Goal: Transaction & Acquisition: Purchase product/service

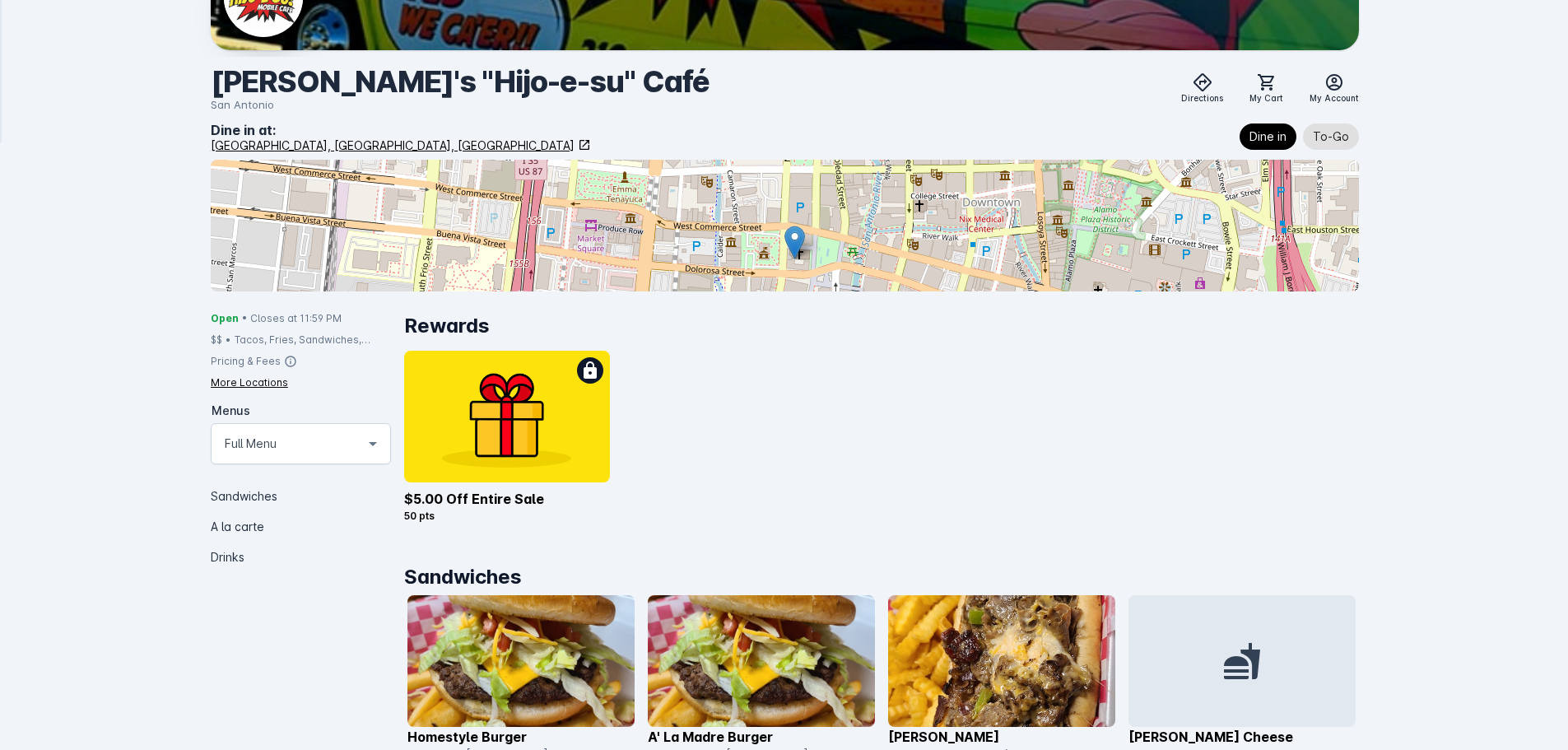
scroll to position [165, 0]
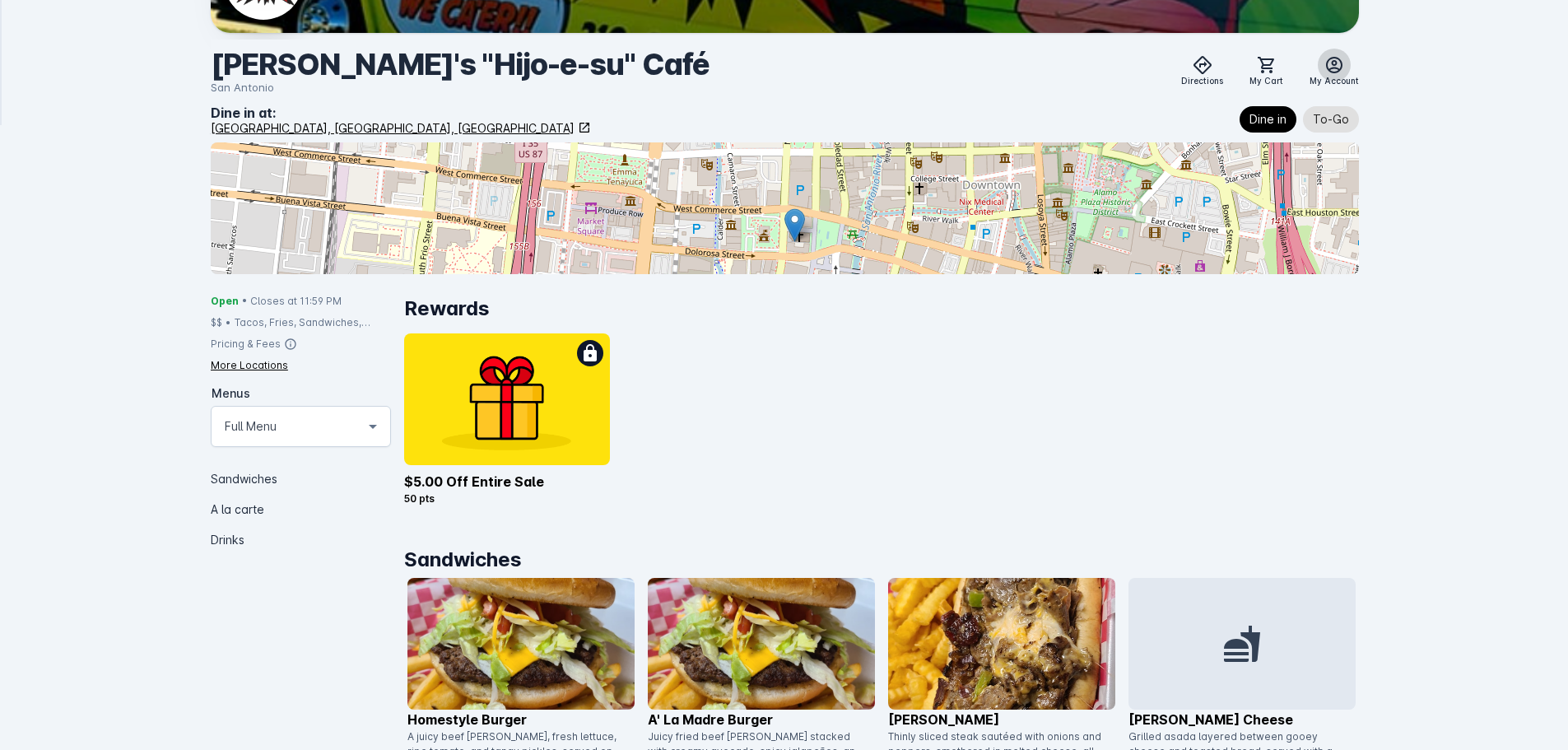
click at [1341, 65] on icon at bounding box center [1334, 65] width 20 height 20
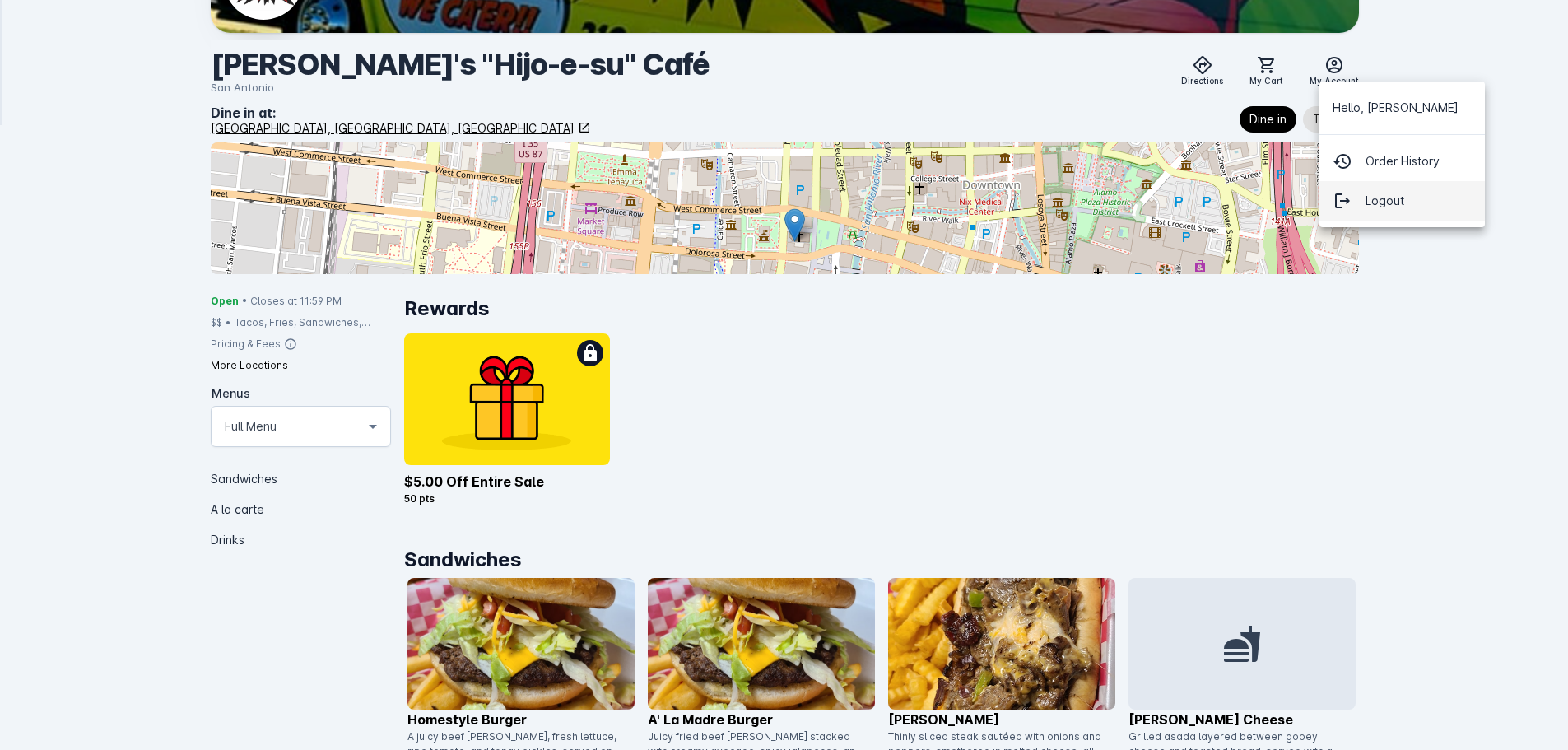
click at [1370, 204] on span "Logout" at bounding box center [1385, 200] width 39 height 20
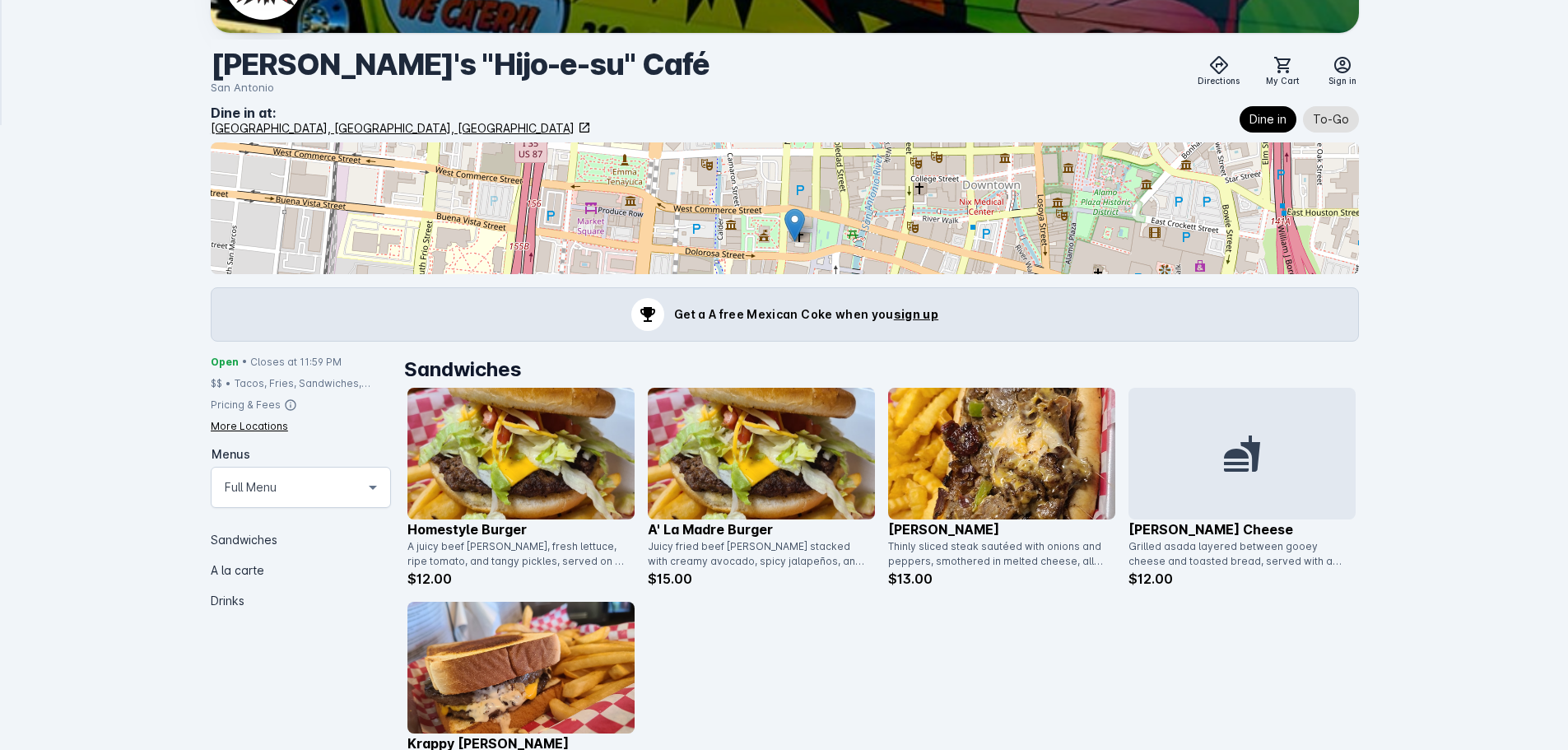
click at [923, 311] on span "sign up" at bounding box center [916, 314] width 45 height 14
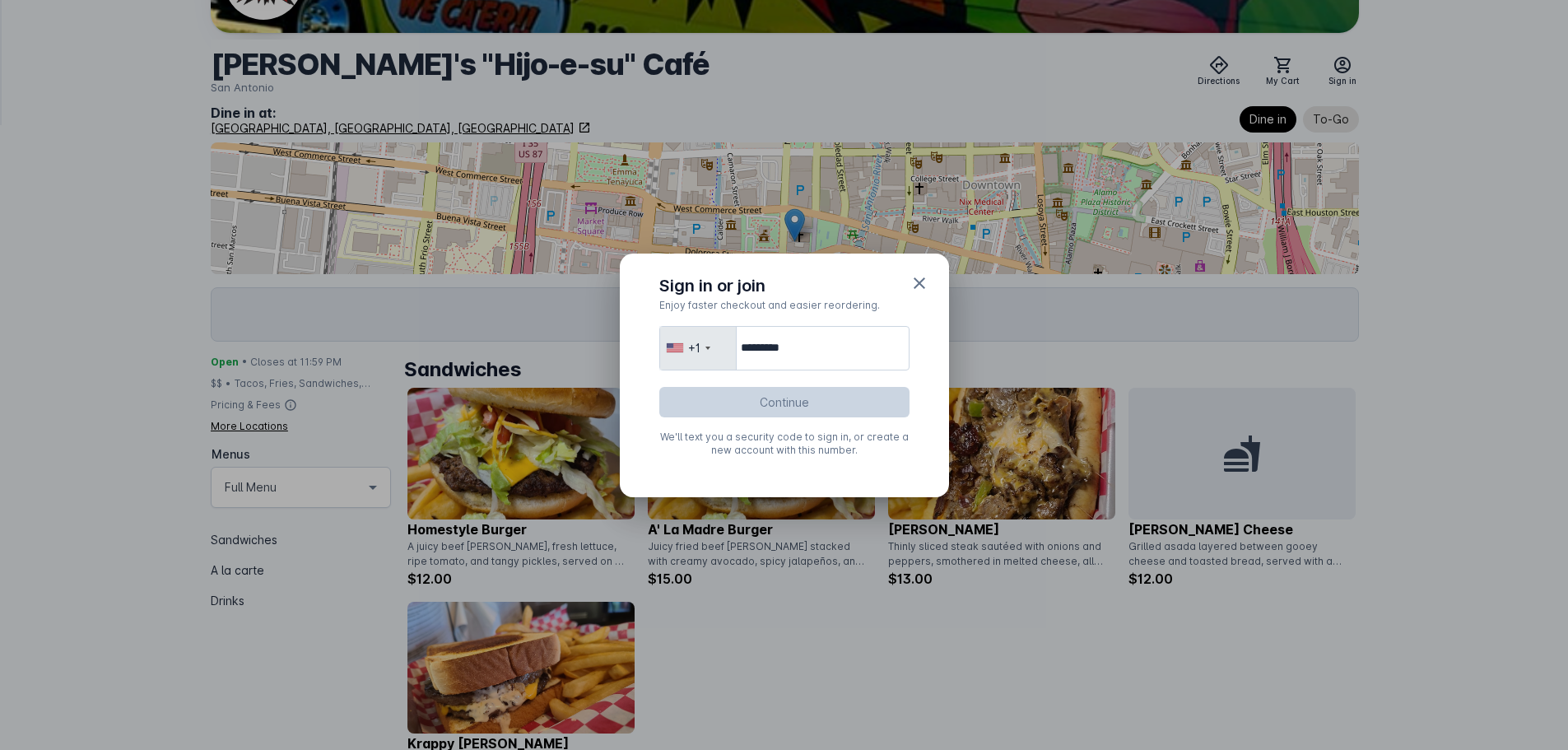
type input "**********"
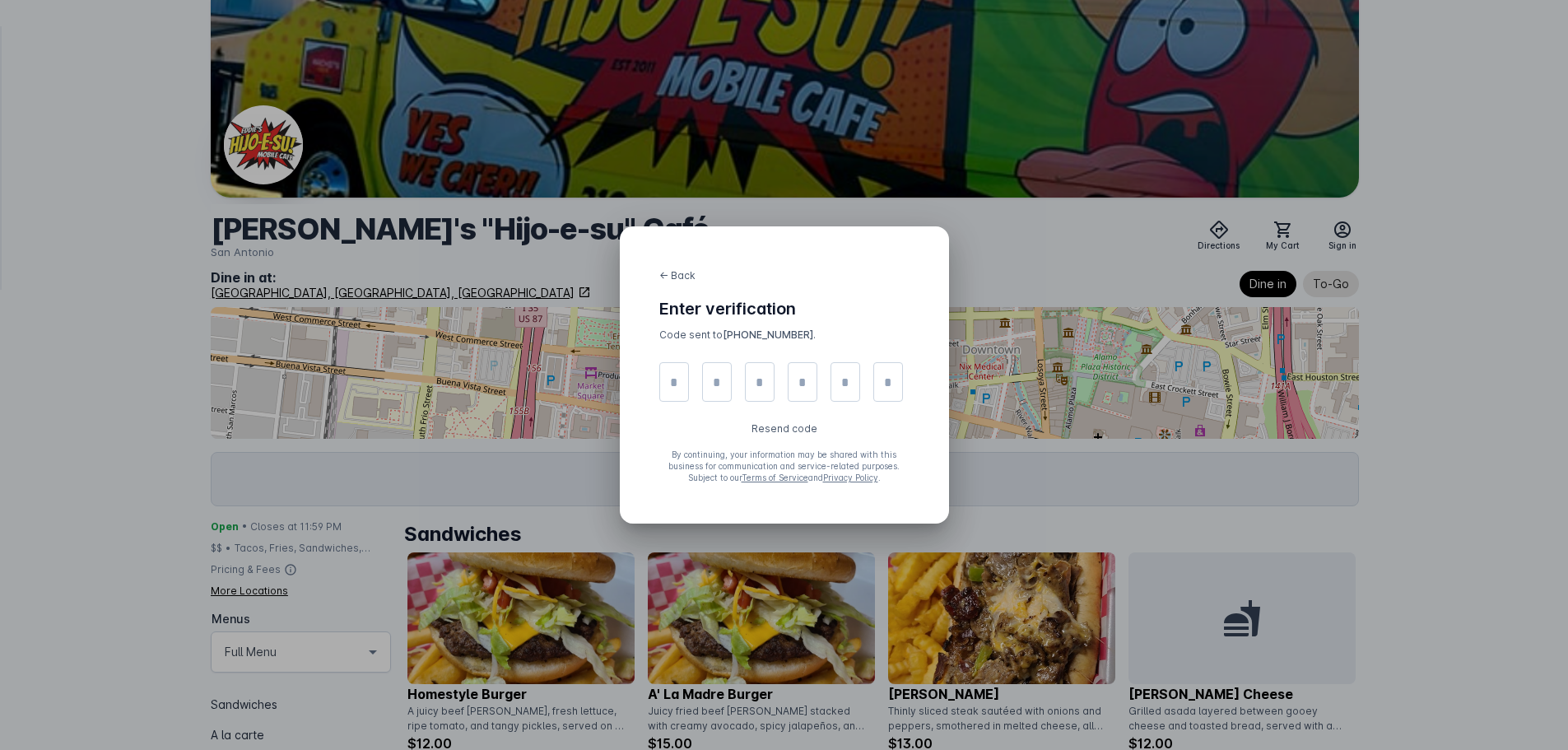
scroll to position [165, 0]
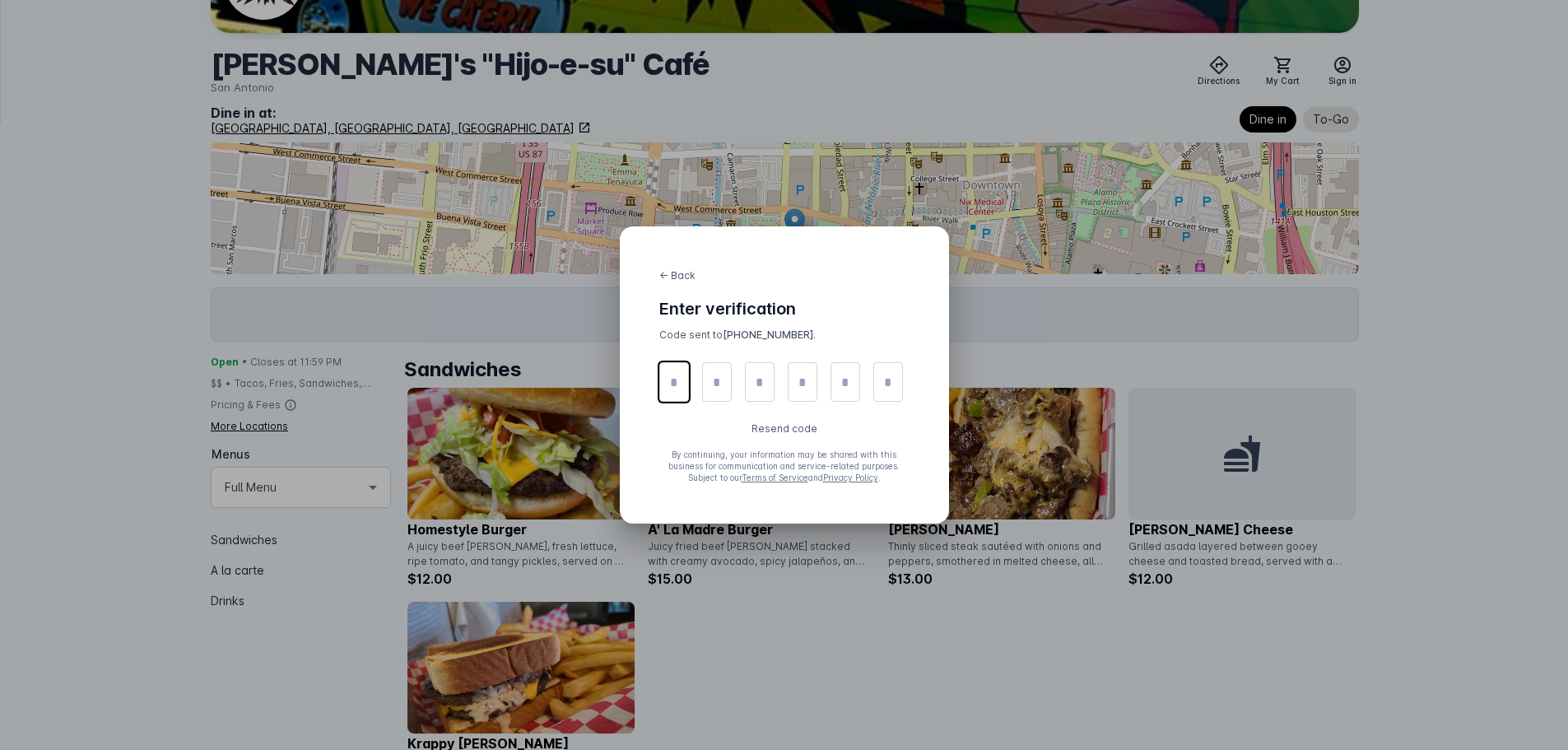
type input "*"
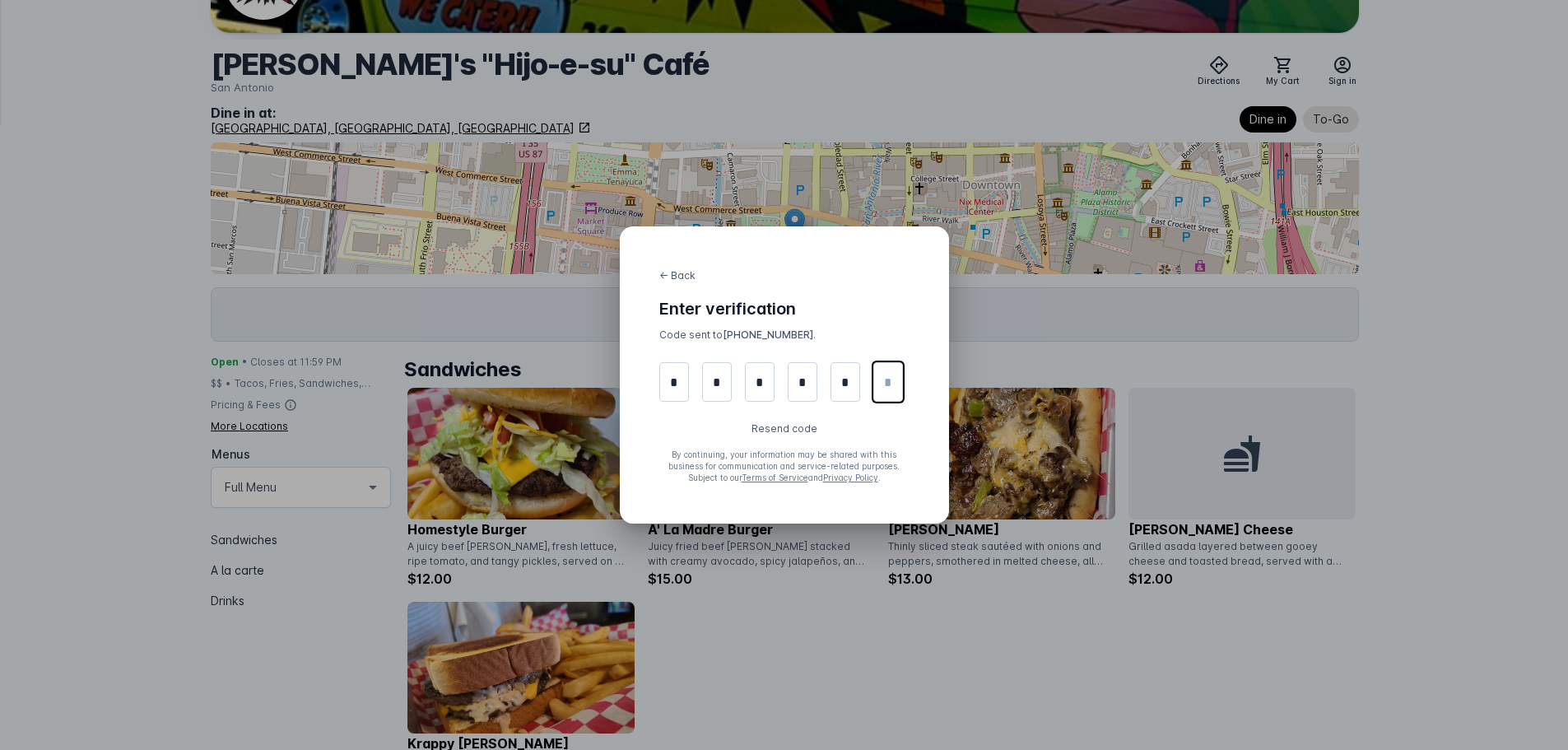
type input "*"
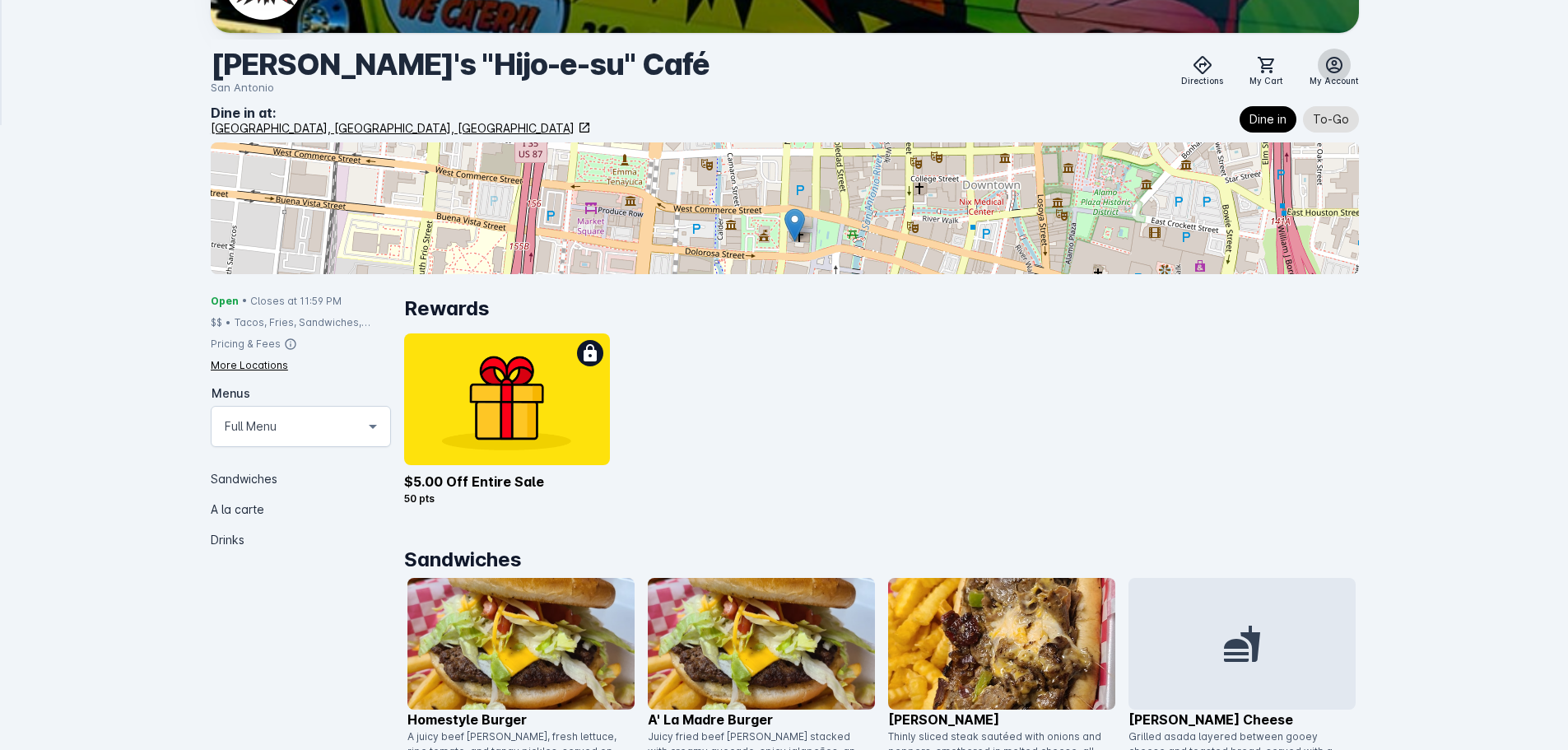
click at [1329, 74] on icon at bounding box center [1334, 65] width 20 height 20
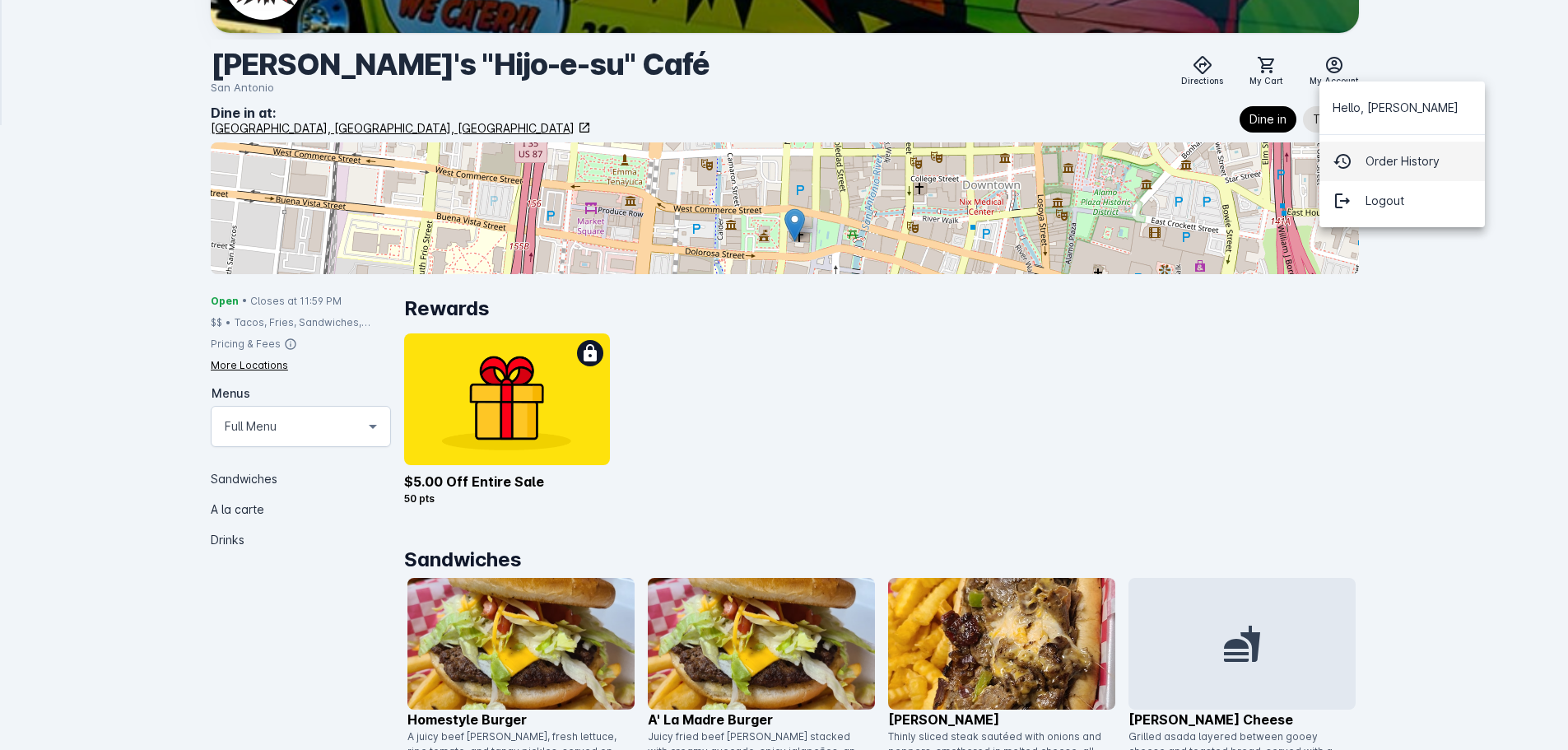
click at [1404, 154] on span "Order History" at bounding box center [1403, 161] width 74 height 20
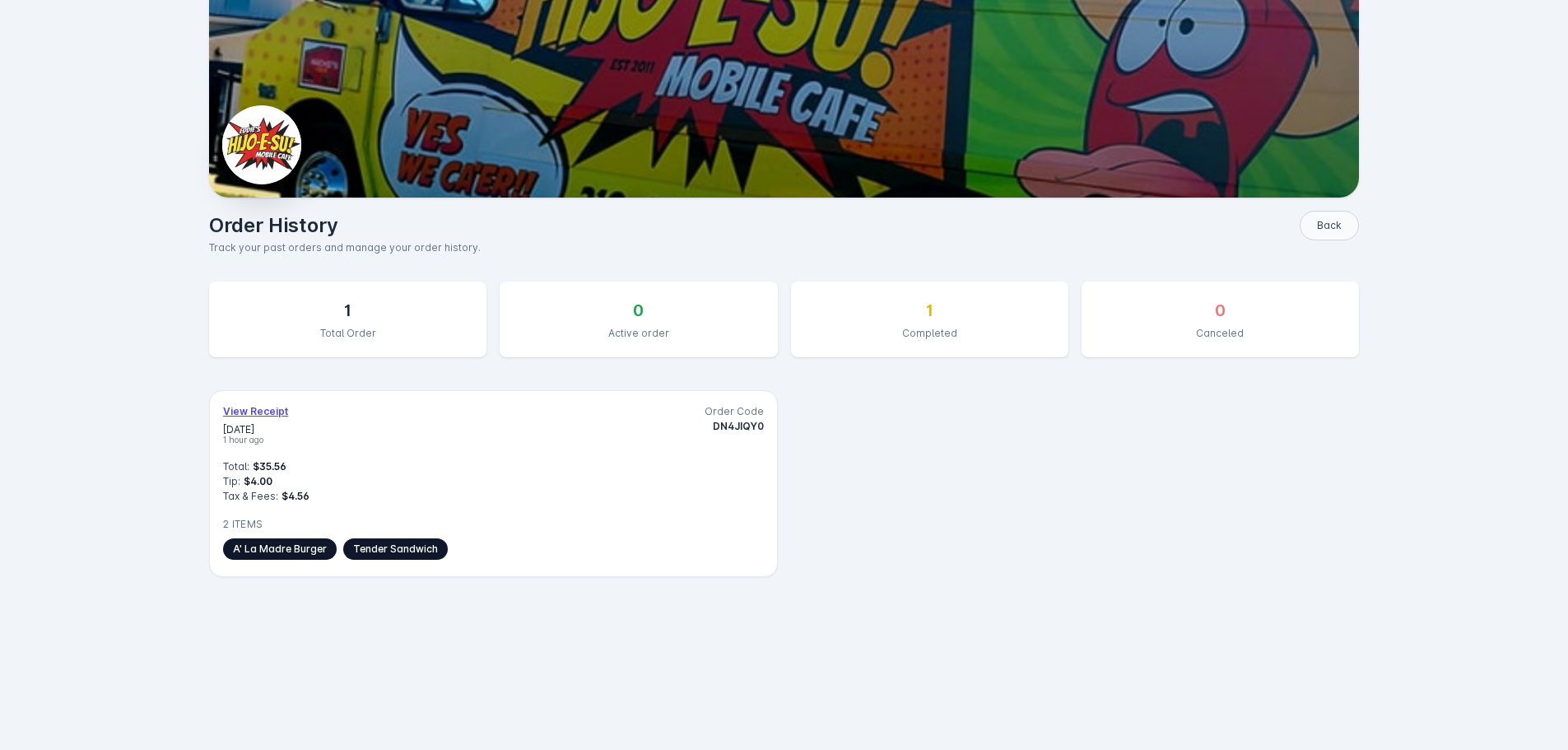
click at [1336, 221] on button "Back" at bounding box center [1329, 225] width 60 height 29
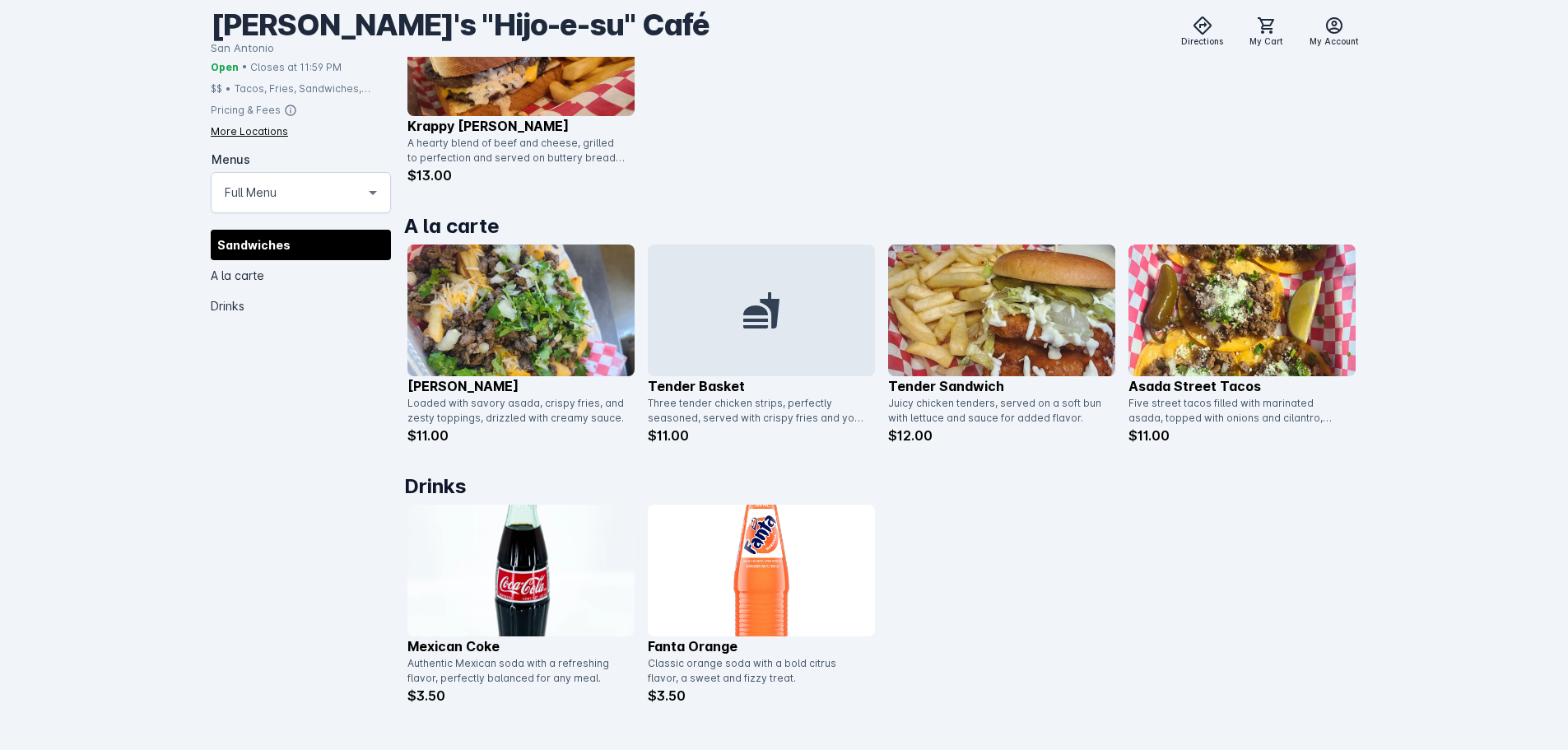
scroll to position [994, 0]
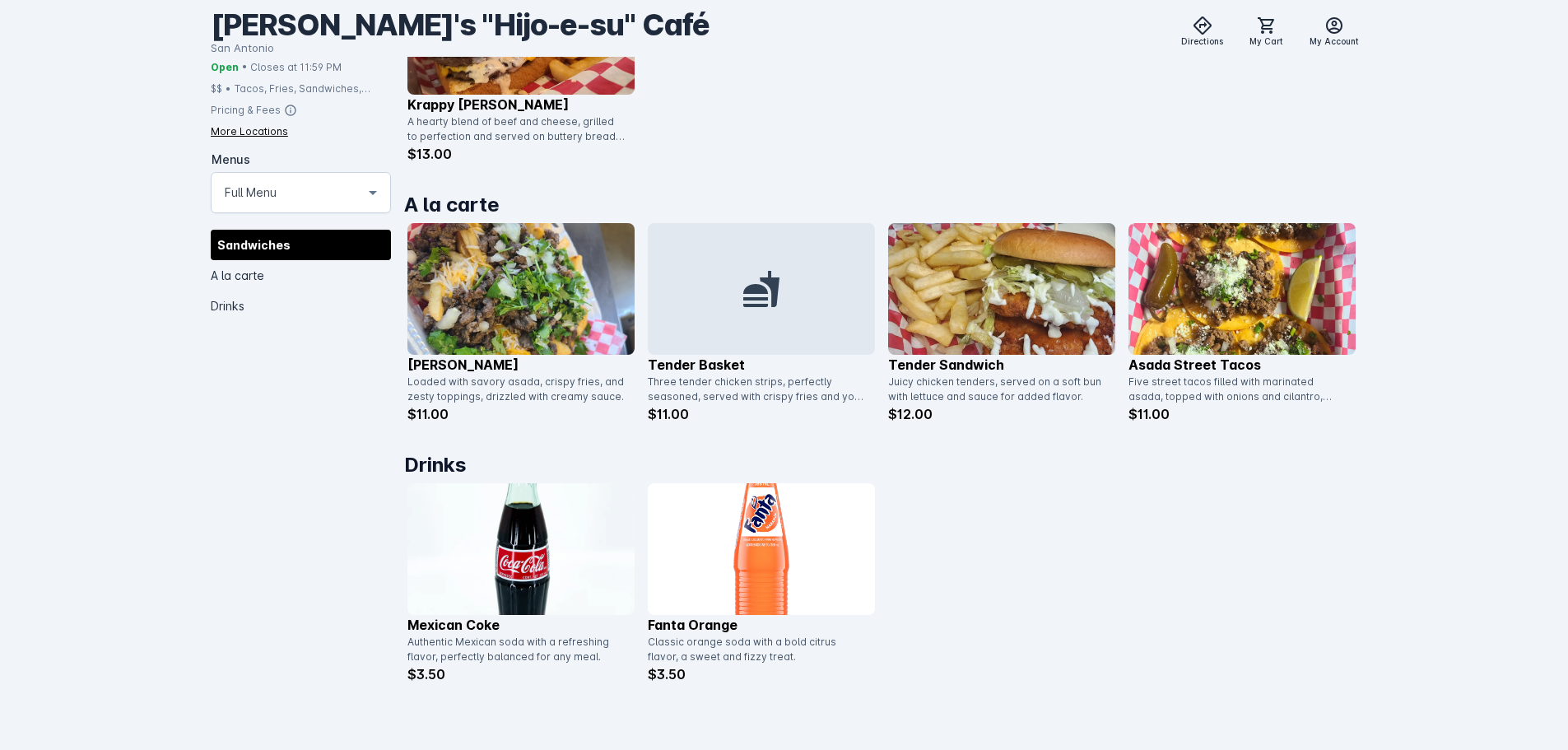
click at [981, 293] on img at bounding box center [1001, 289] width 227 height 132
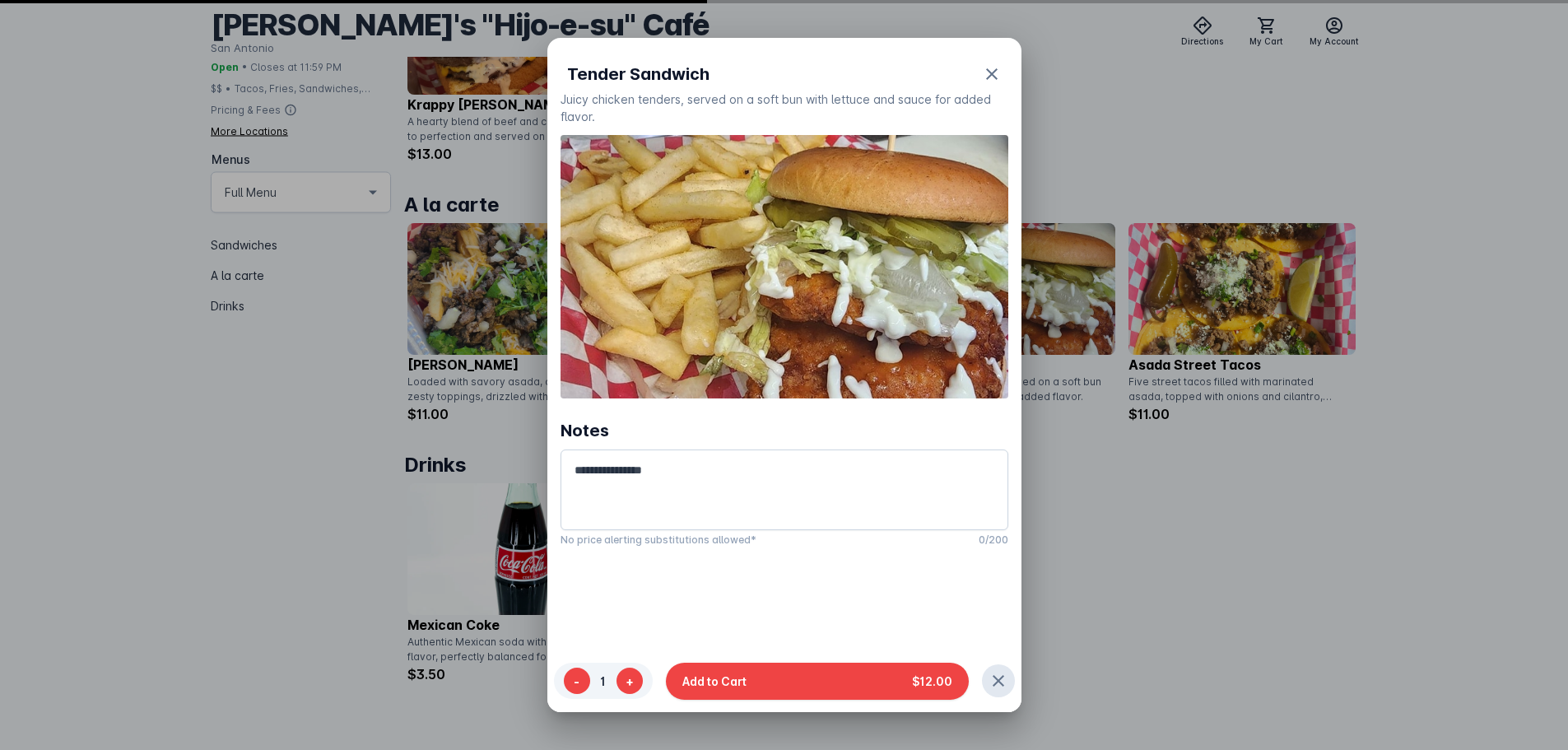
scroll to position [0, 0]
click at [1193, 496] on div at bounding box center [784, 375] width 1568 height 750
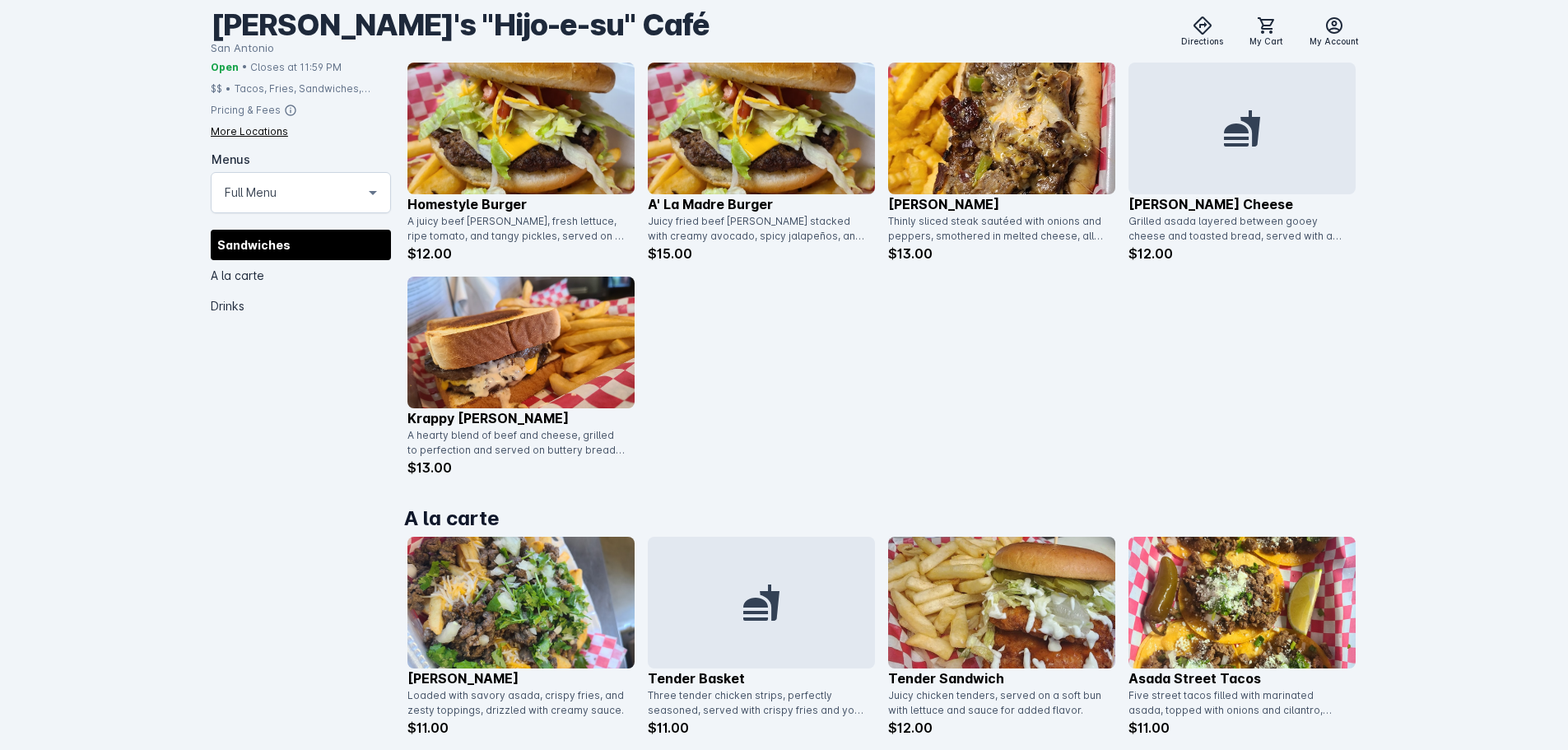
scroll to position [583, 0]
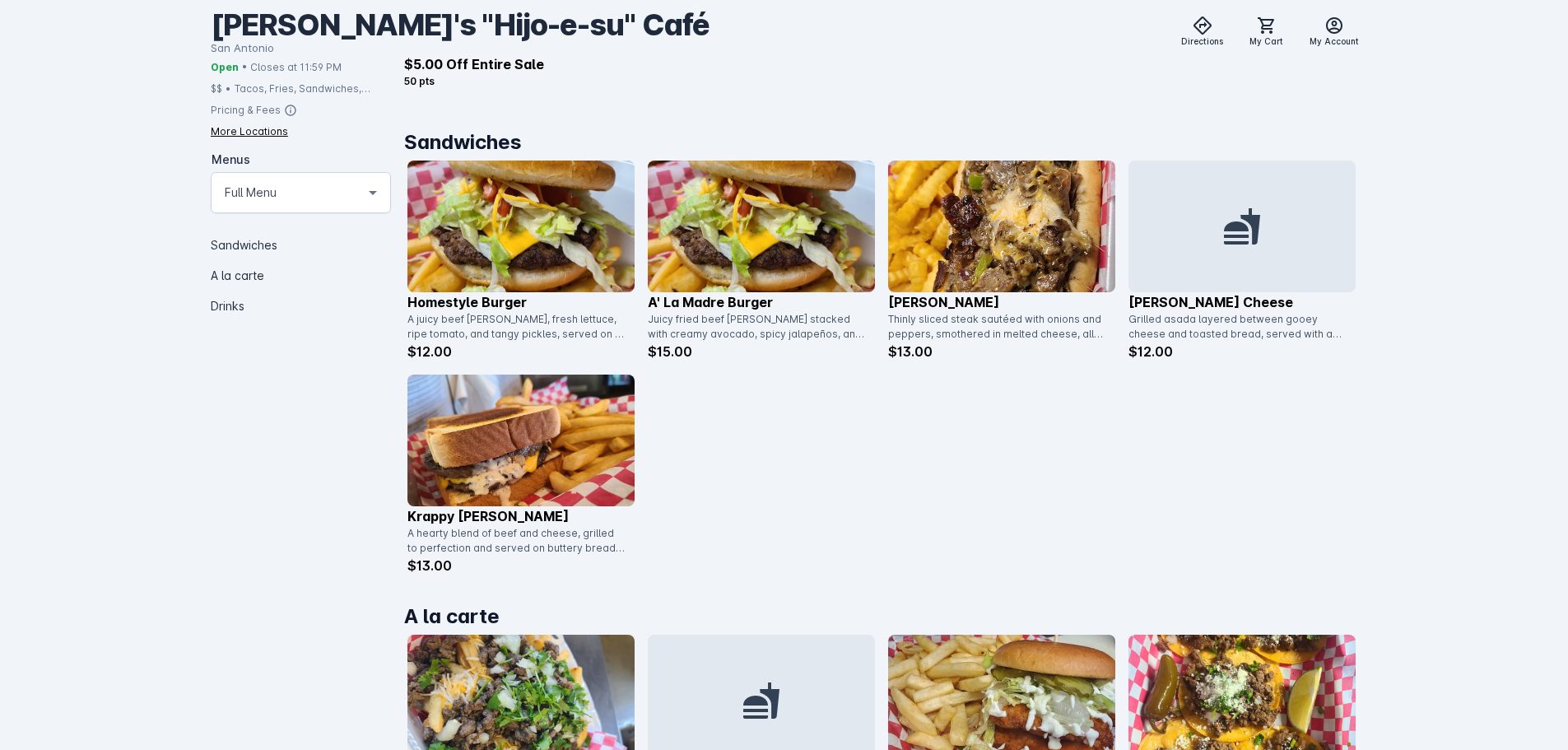
click at [973, 211] on img at bounding box center [1001, 226] width 227 height 132
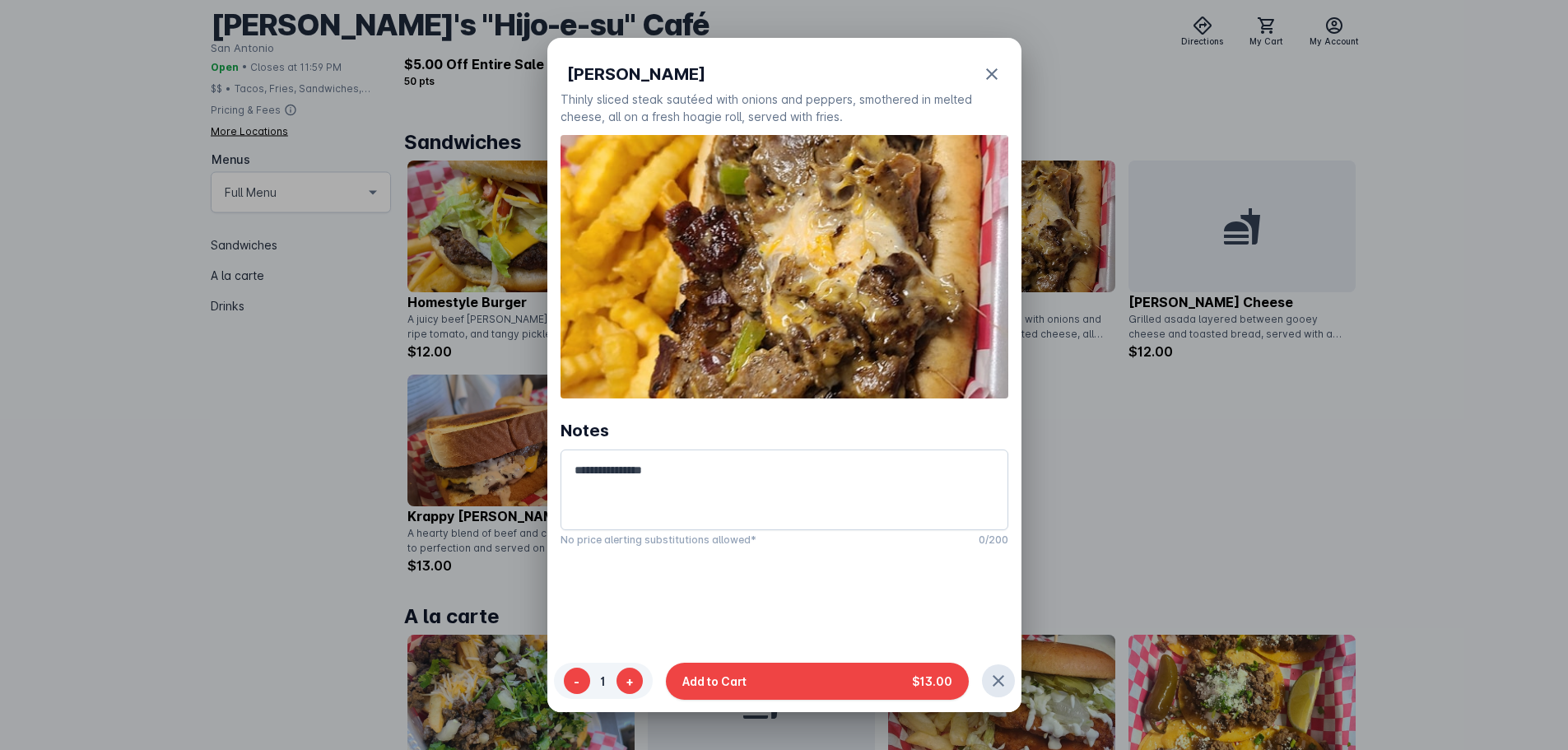
click at [1138, 439] on div at bounding box center [784, 375] width 1568 height 750
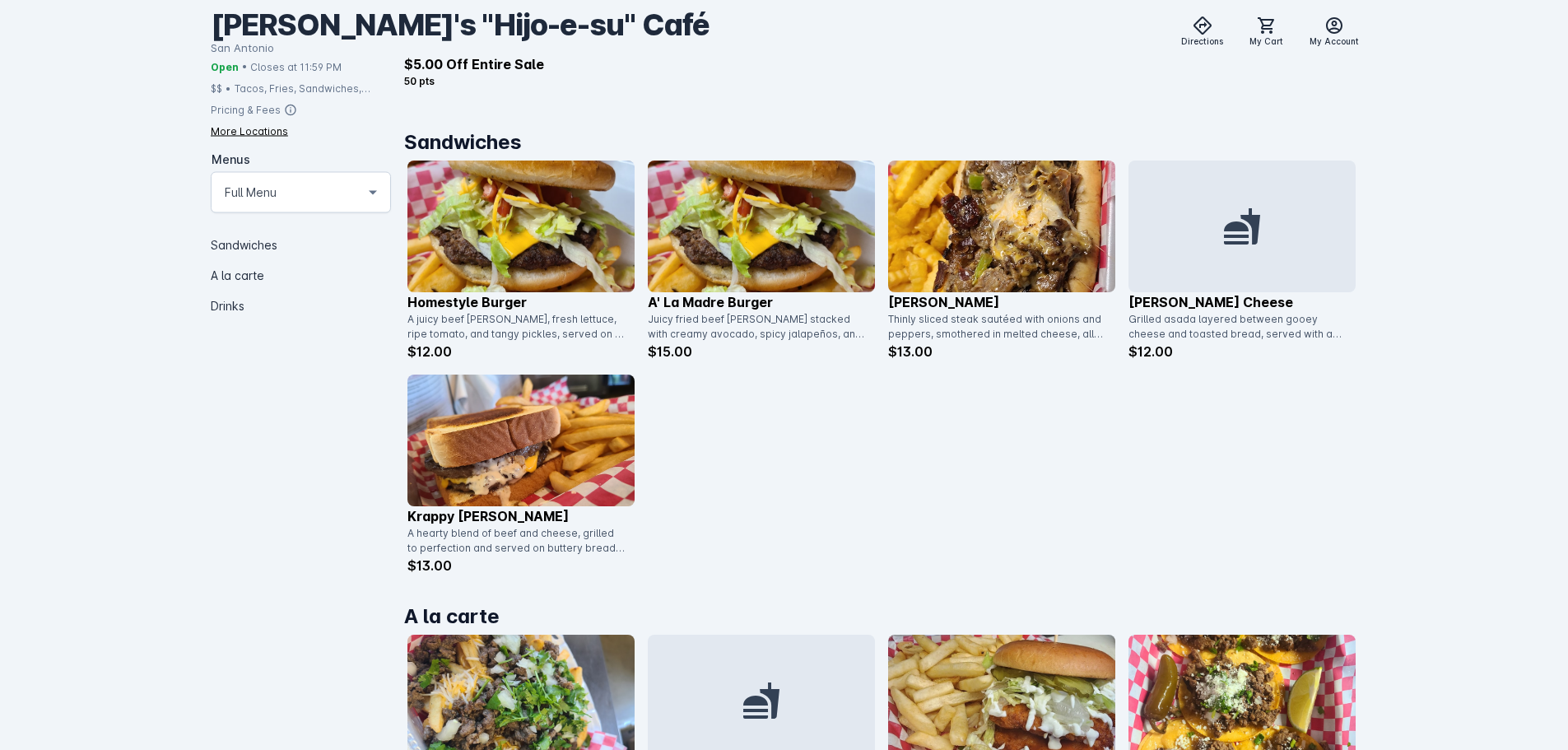
scroll to position [583, 0]
click at [788, 249] on img at bounding box center [761, 226] width 227 height 132
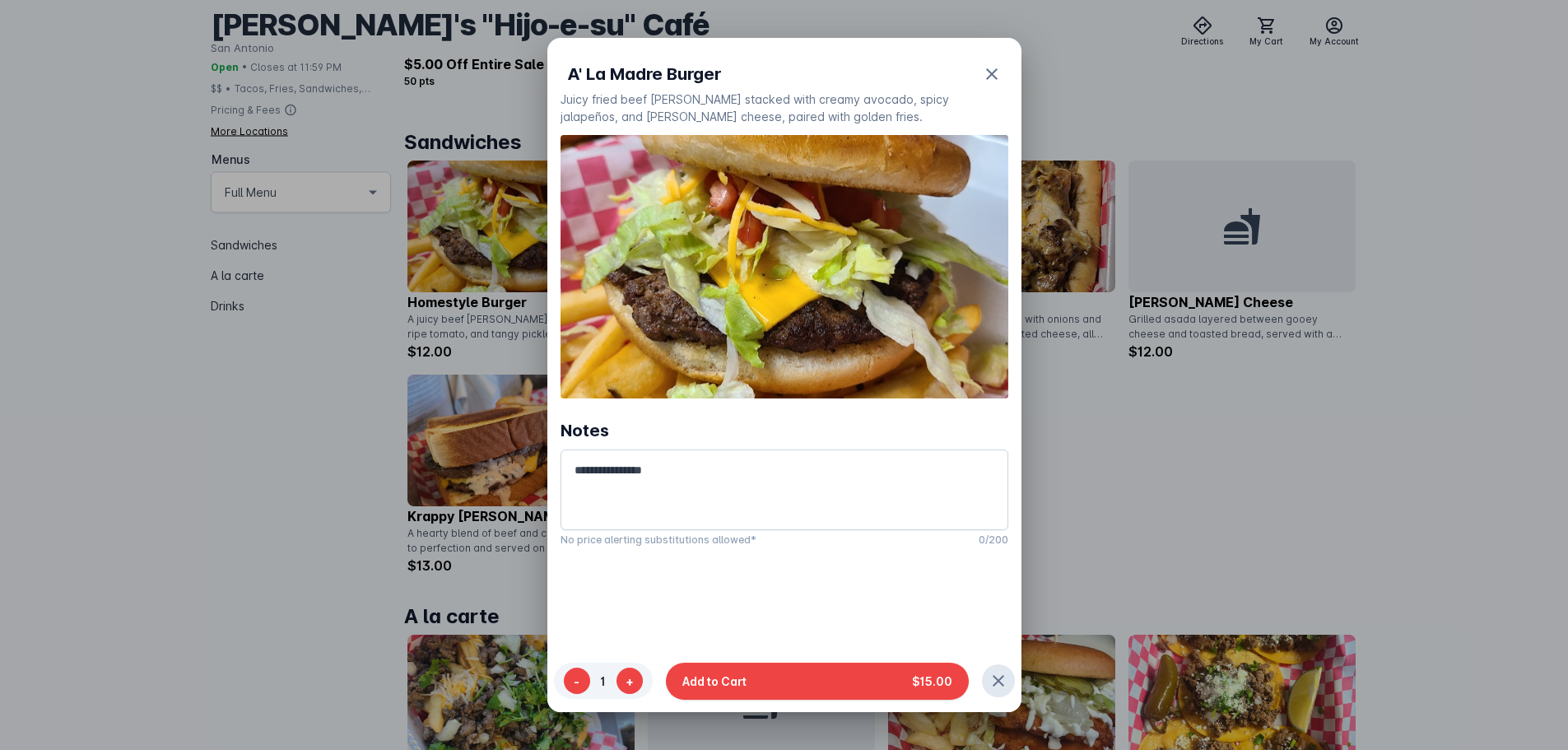
click at [1117, 482] on div at bounding box center [784, 375] width 1568 height 750
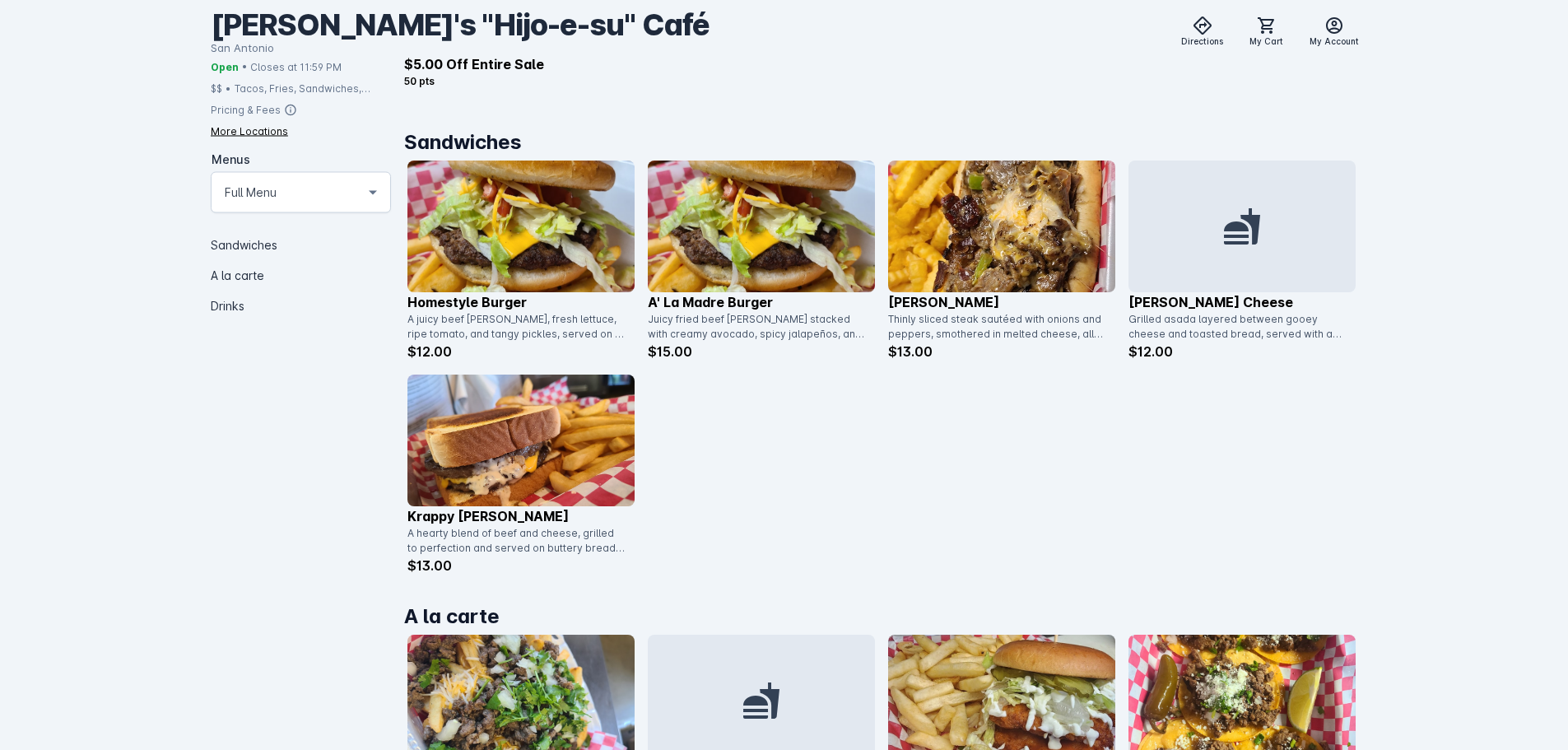
scroll to position [583, 0]
click at [790, 211] on img at bounding box center [761, 226] width 227 height 132
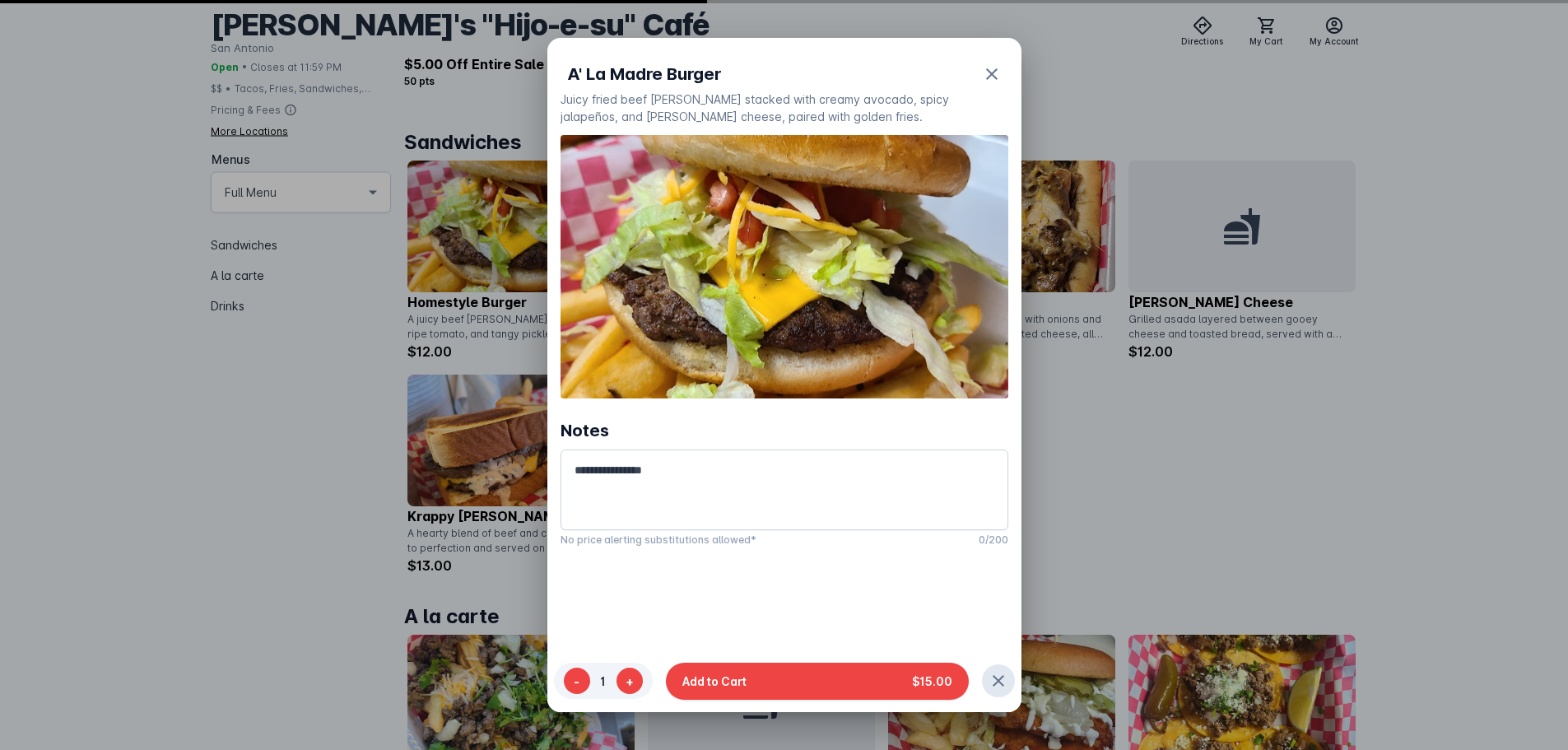
scroll to position [0, 0]
click at [1234, 474] on div at bounding box center [784, 375] width 1568 height 750
